Goal: Find specific page/section: Find specific page/section

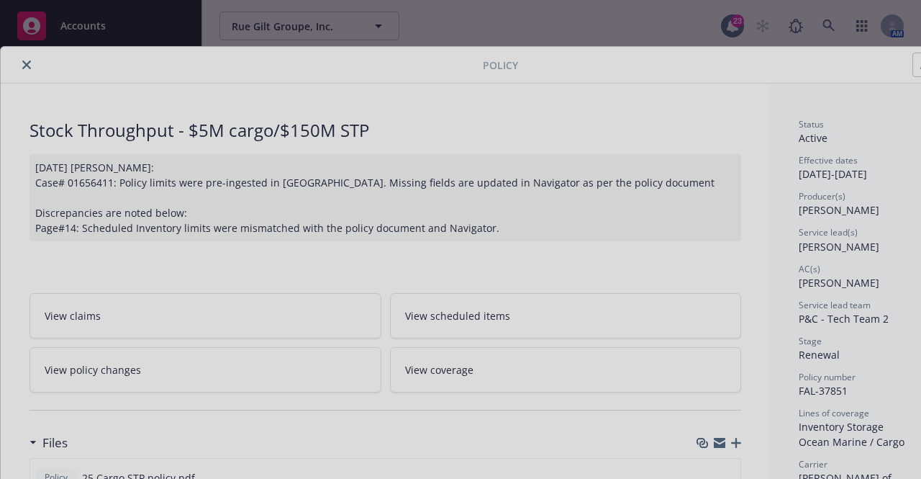
scroll to position [43, 0]
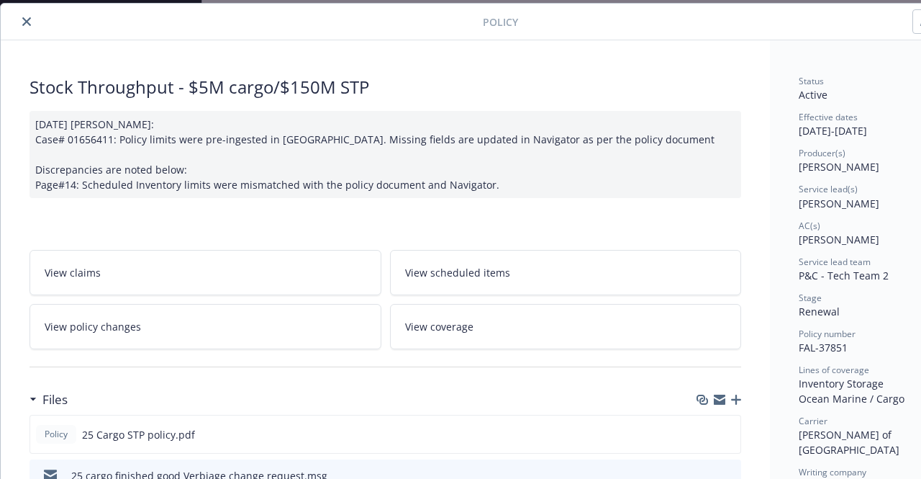
click at [23, 18] on icon "close" at bounding box center [26, 21] width 9 height 9
